Goal: Check status

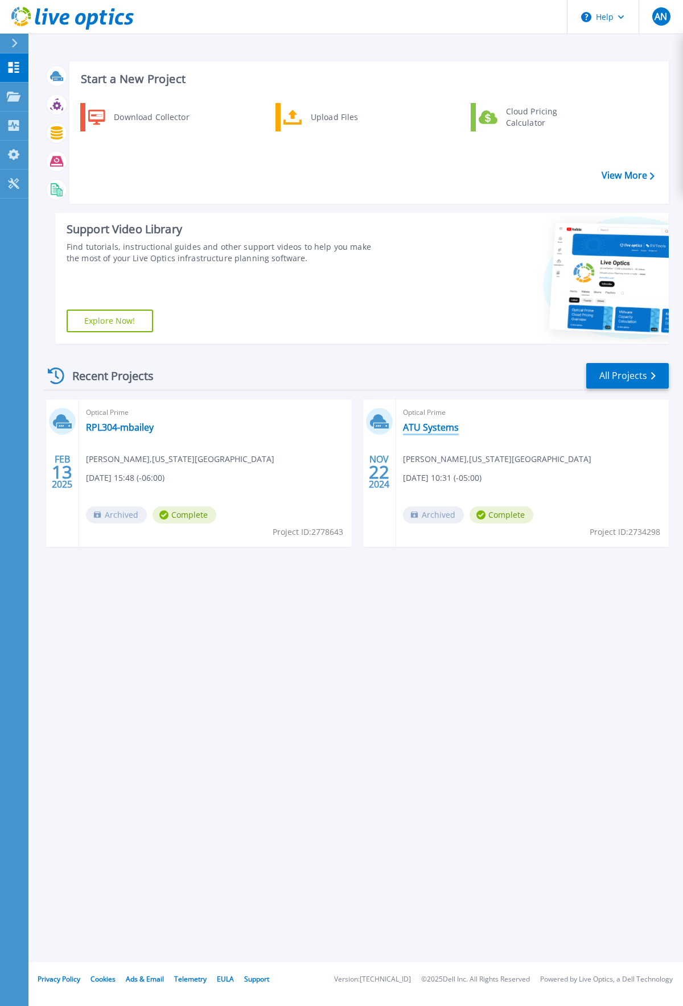
click at [431, 426] on link "ATU Systems" at bounding box center [431, 427] width 56 height 11
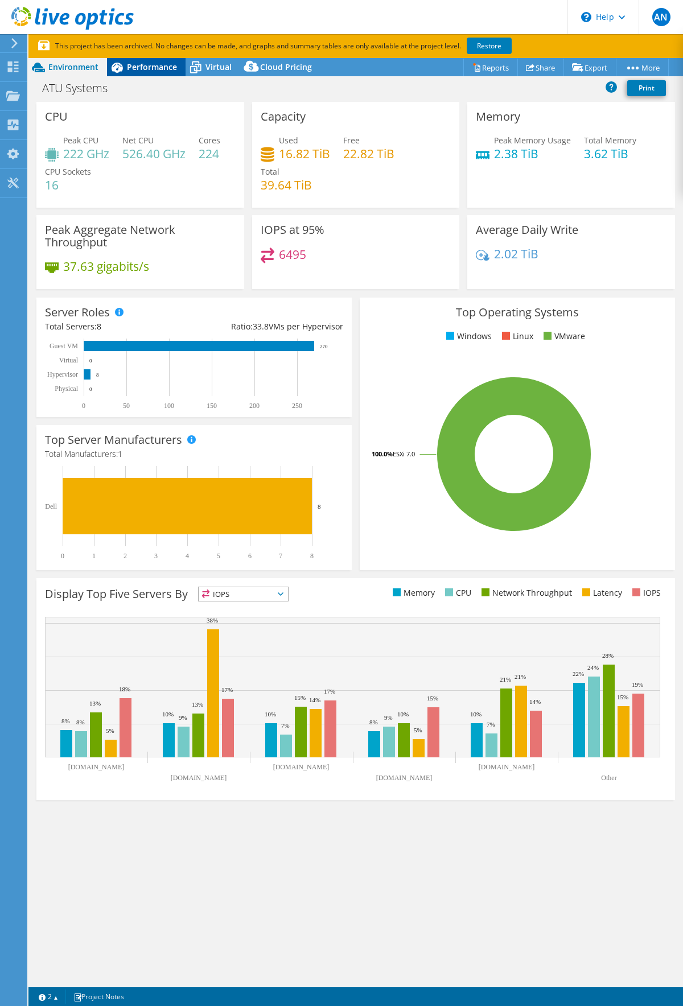
click at [132, 67] on span "Performance" at bounding box center [152, 66] width 50 height 11
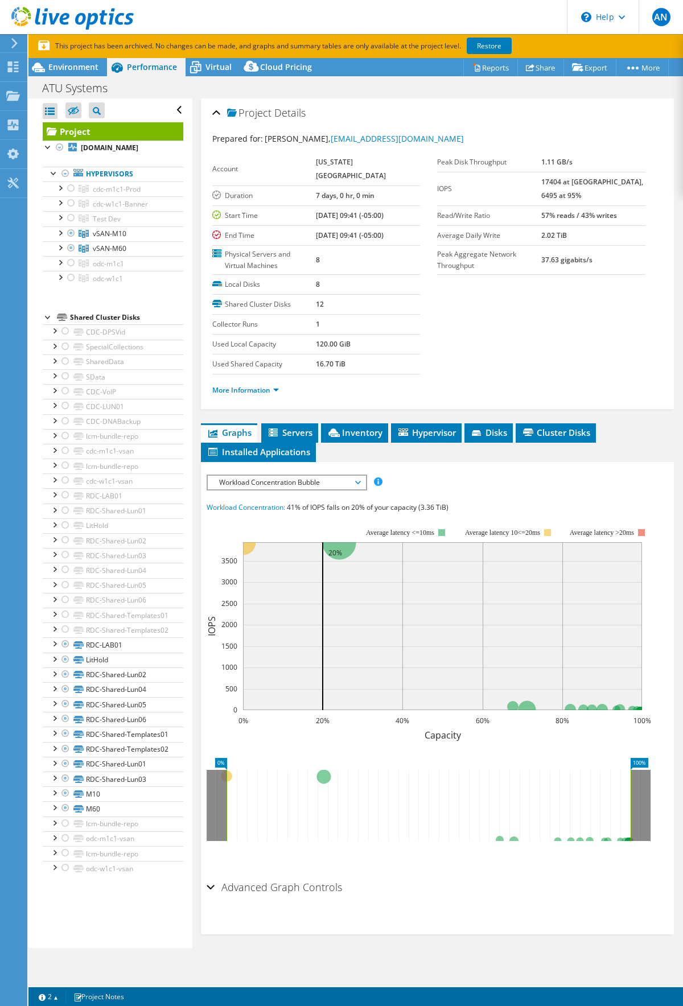
click at [333, 476] on span "Workload Concentration Bubble" at bounding box center [286, 483] width 146 height 14
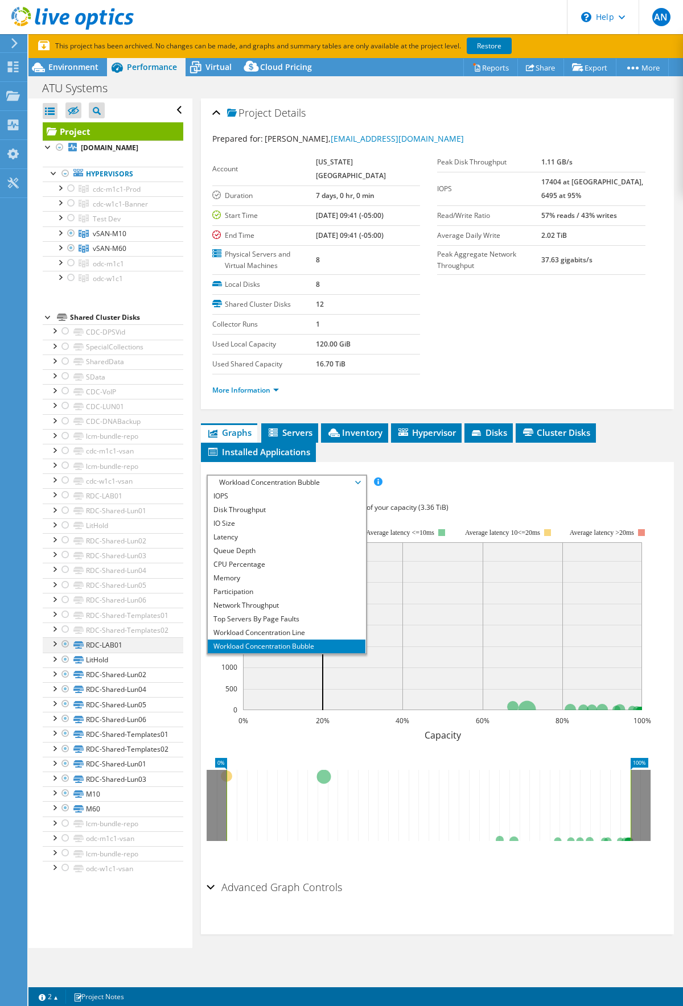
click at [67, 651] on div at bounding box center [65, 644] width 11 height 14
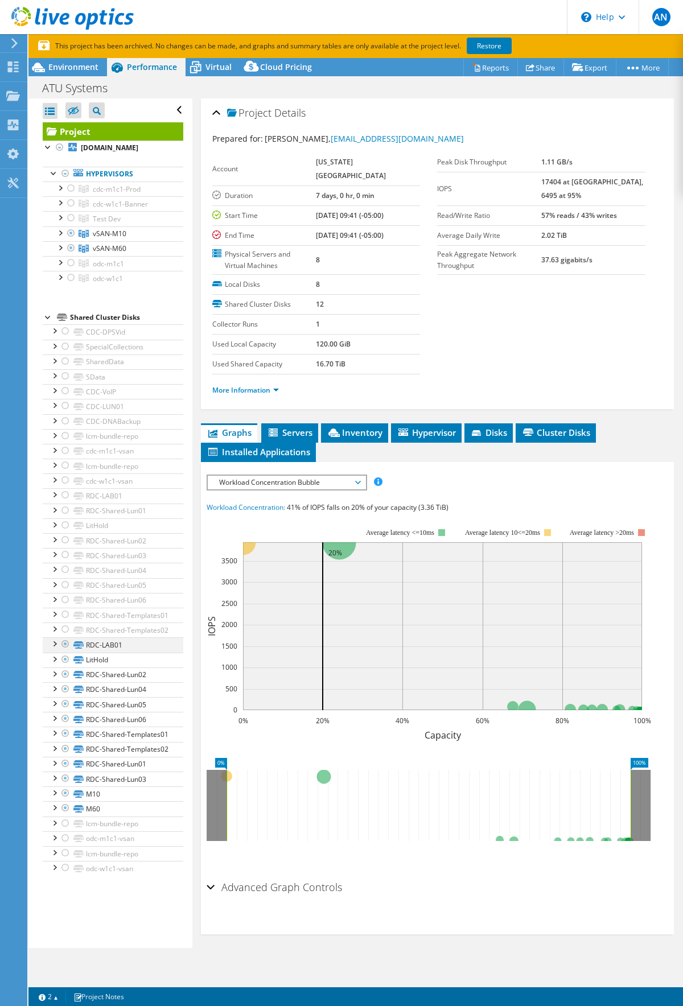
click at [58, 649] on div at bounding box center [53, 642] width 11 height 11
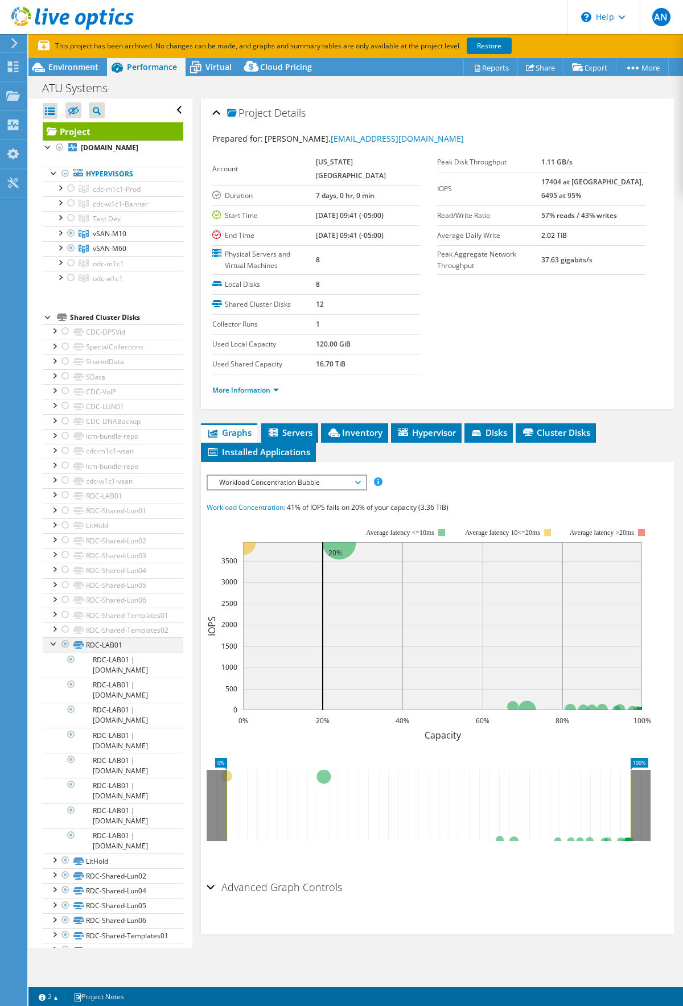
click at [56, 649] on div at bounding box center [53, 642] width 11 height 11
